Goal: Task Accomplishment & Management: Use online tool/utility

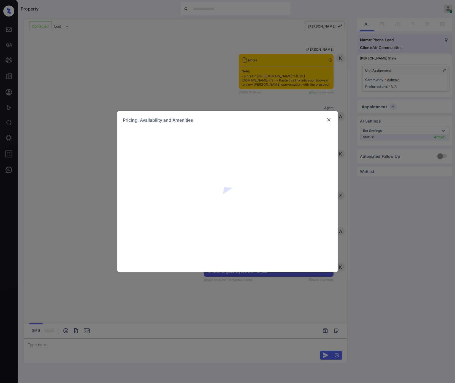
scroll to position [571, 0]
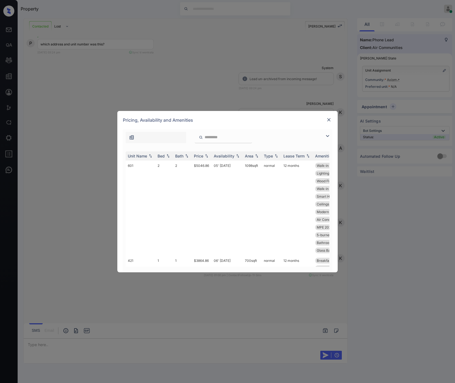
click at [327, 121] on img at bounding box center [329, 120] width 6 height 6
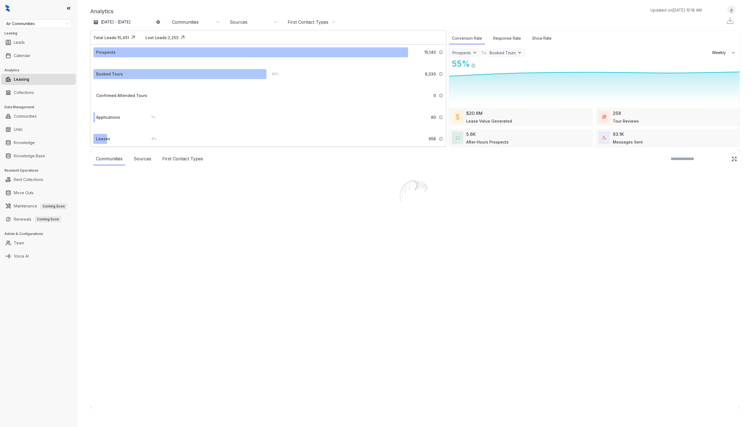
select select "******"
click at [37, 283] on div "Air Communities Leasing Leads Calendar Analytics Leasing Collections Data Manag…" at bounding box center [38, 213] width 77 height 427
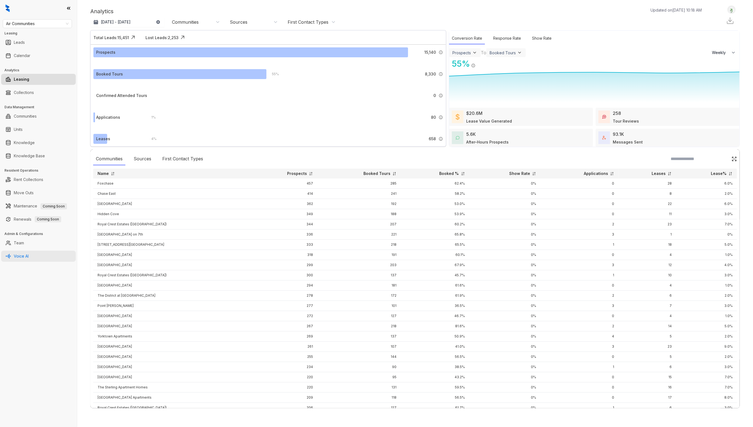
click at [27, 254] on link "Voice AI" at bounding box center [21, 256] width 15 height 11
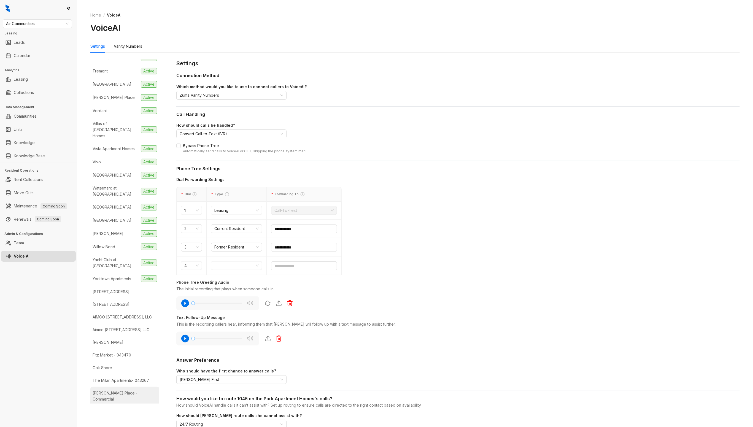
scroll to position [1348, 0]
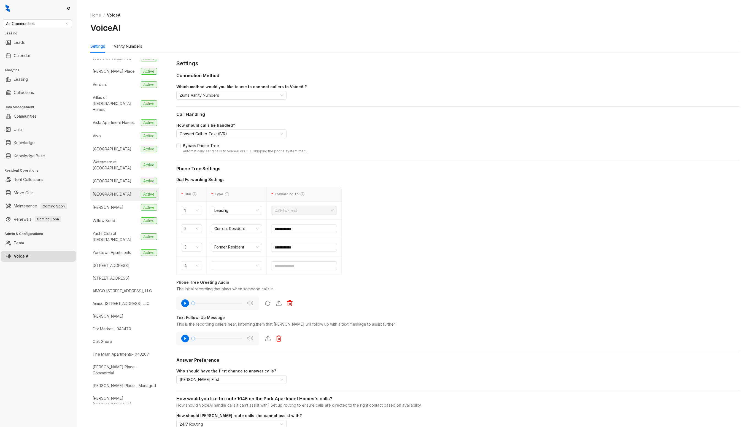
click at [103, 193] on div "[GEOGRAPHIC_DATA]" at bounding box center [112, 194] width 39 height 6
click at [130, 44] on div "Vanity Numbers" at bounding box center [128, 46] width 28 height 6
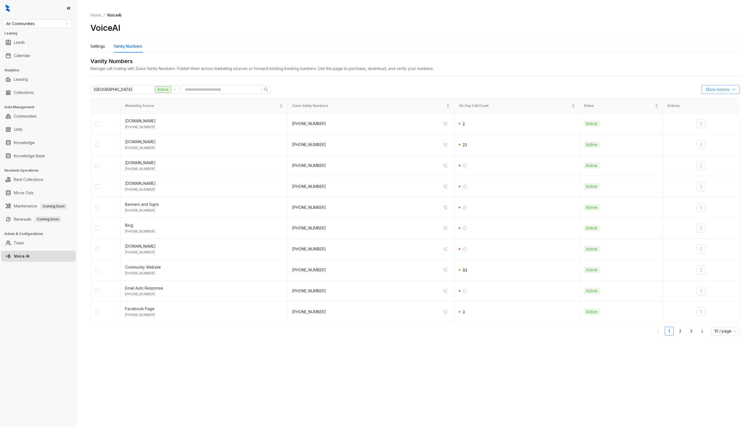
click at [735, 87] on button "More Actions" at bounding box center [721, 89] width 38 height 9
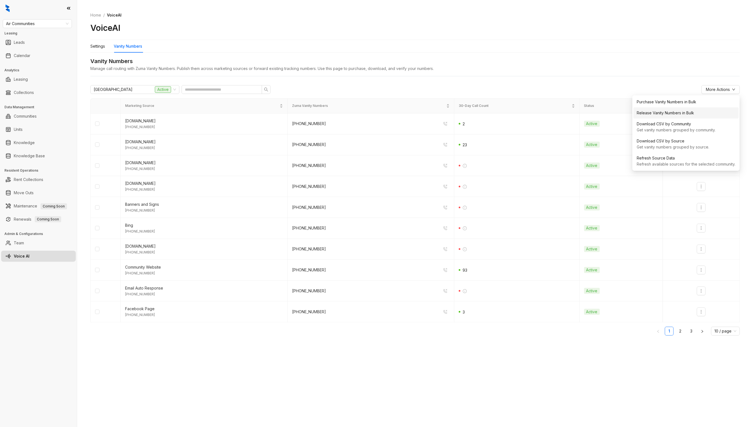
click at [679, 115] on div "Release Vanity Numbers in Bulk" at bounding box center [686, 113] width 99 height 6
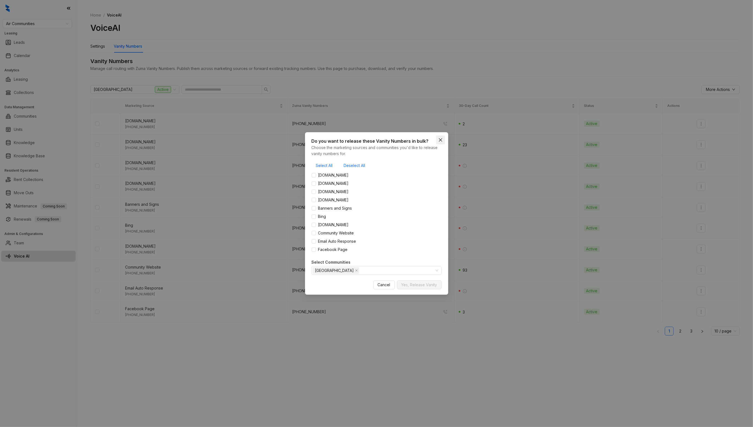
click at [443, 140] on span "Close" at bounding box center [440, 140] width 9 height 4
